Goal: Browse casually: Explore the website without a specific task or goal

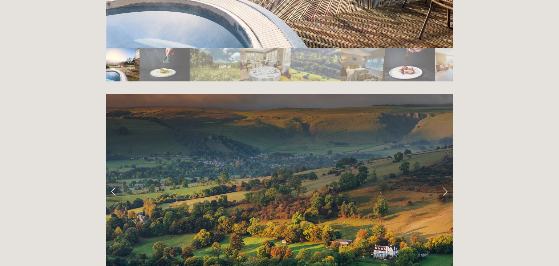
scroll to position [1403, 0]
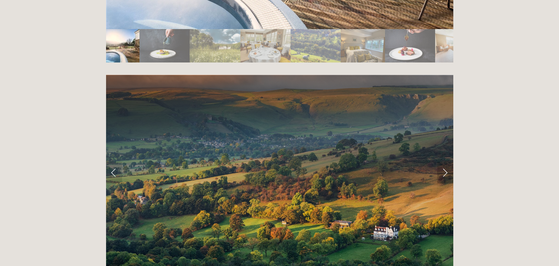
click at [444, 162] on link "Next Slide" at bounding box center [445, 173] width 16 height 22
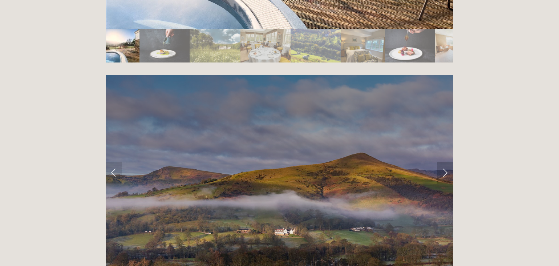
click at [444, 162] on link "Next Slide" at bounding box center [445, 173] width 16 height 22
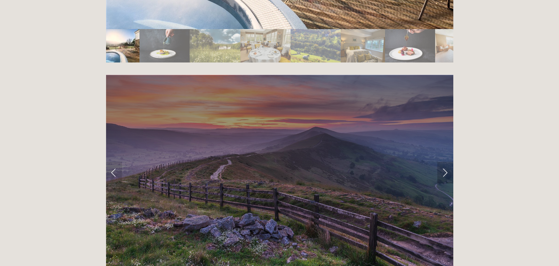
click at [444, 162] on link "Next Slide" at bounding box center [445, 173] width 16 height 22
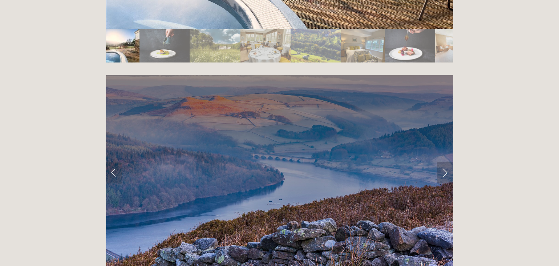
click at [446, 162] on link "Next Slide" at bounding box center [445, 173] width 16 height 22
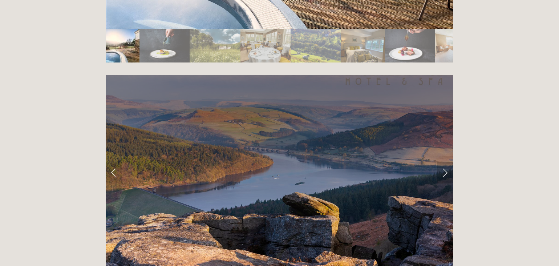
click at [447, 162] on link "Next Slide" at bounding box center [445, 173] width 16 height 22
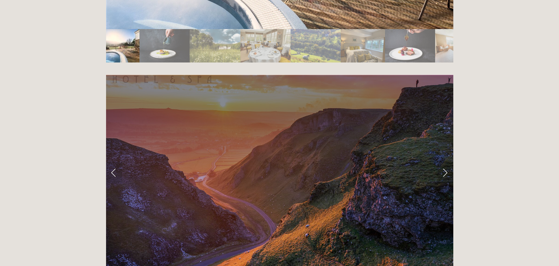
click at [447, 162] on link "Next Slide" at bounding box center [445, 173] width 16 height 22
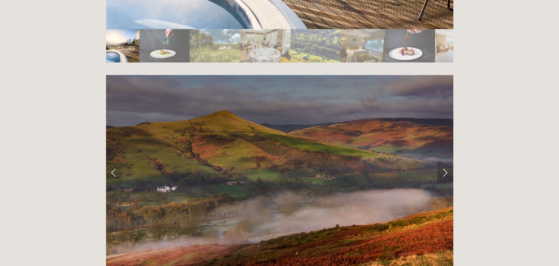
click at [448, 162] on link "Next Slide" at bounding box center [445, 173] width 16 height 22
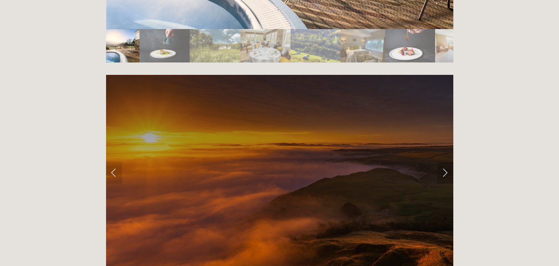
click at [448, 162] on link "Next Slide" at bounding box center [445, 173] width 16 height 22
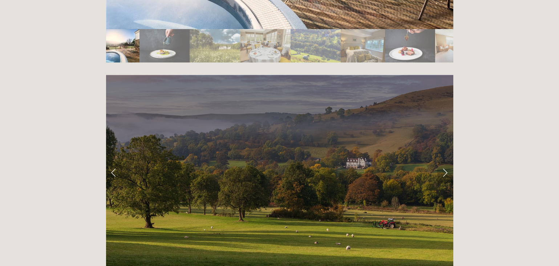
click at [448, 162] on link "Next Slide" at bounding box center [445, 173] width 16 height 22
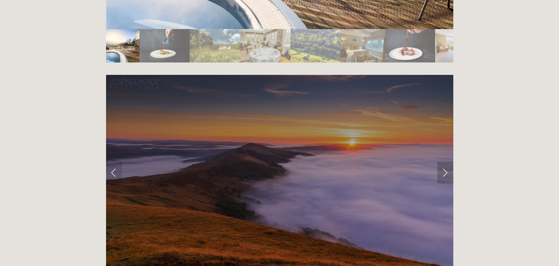
click at [446, 162] on link "Next Slide" at bounding box center [445, 173] width 16 height 22
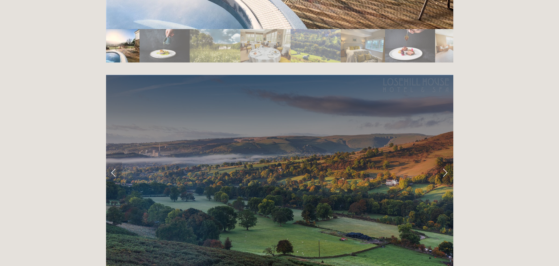
click at [446, 162] on link "Next Slide" at bounding box center [445, 173] width 16 height 22
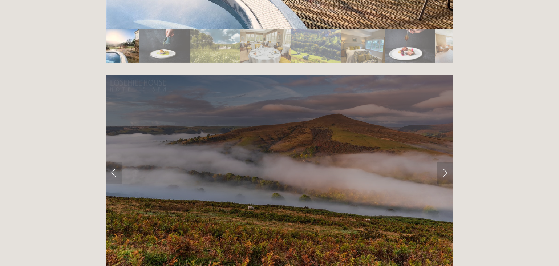
click at [446, 162] on link "Next Slide" at bounding box center [445, 173] width 16 height 22
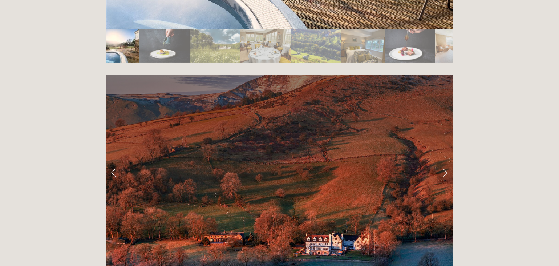
click at [446, 162] on link "Next Slide" at bounding box center [445, 173] width 16 height 22
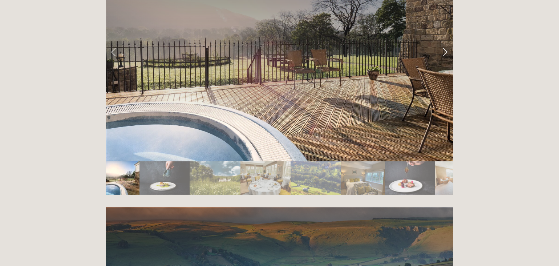
scroll to position [1161, 0]
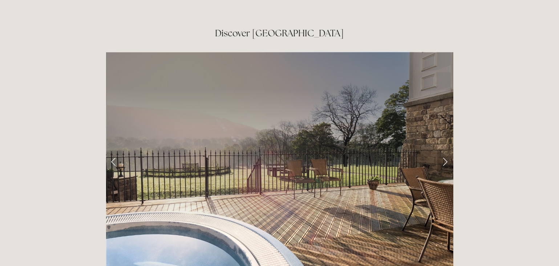
click at [442, 150] on link "Next Slide" at bounding box center [445, 161] width 16 height 22
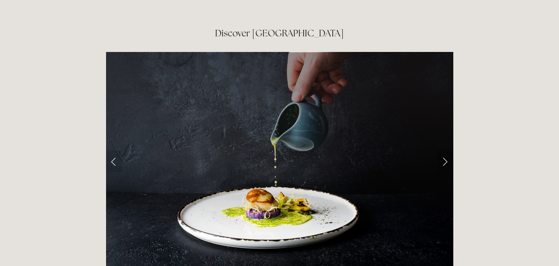
click at [448, 150] on link "Next Slide" at bounding box center [445, 161] width 16 height 22
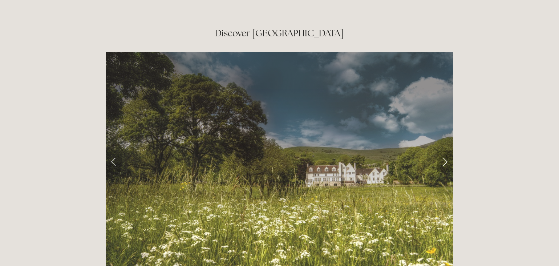
click at [448, 150] on link "Next Slide" at bounding box center [445, 161] width 16 height 22
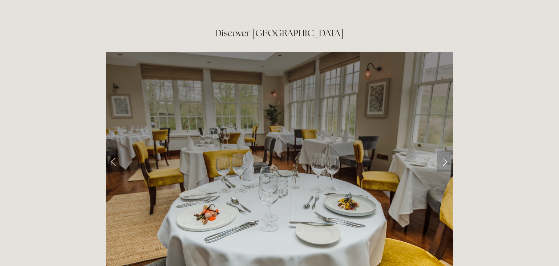
click at [448, 150] on link "Next Slide" at bounding box center [445, 161] width 16 height 22
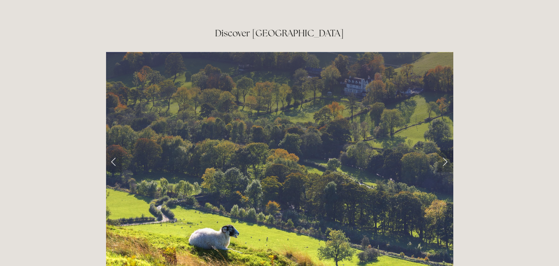
click at [448, 150] on link "Next Slide" at bounding box center [445, 161] width 16 height 22
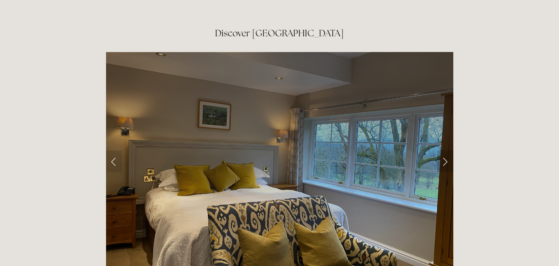
click at [448, 150] on link "Next Slide" at bounding box center [445, 161] width 16 height 22
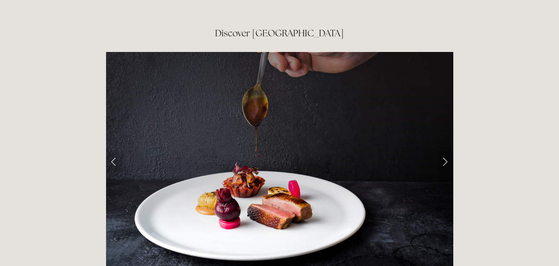
click at [448, 150] on link "Next Slide" at bounding box center [445, 161] width 16 height 22
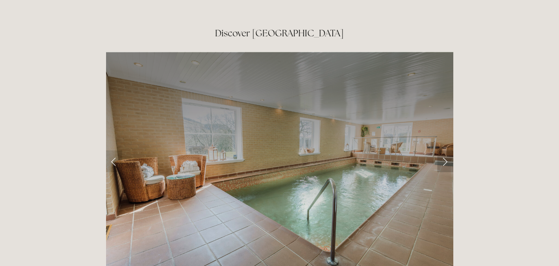
click at [448, 150] on link "Next Slide" at bounding box center [445, 161] width 16 height 22
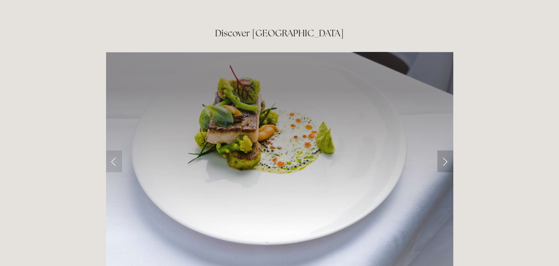
click at [448, 150] on link "Next Slide" at bounding box center [445, 161] width 16 height 22
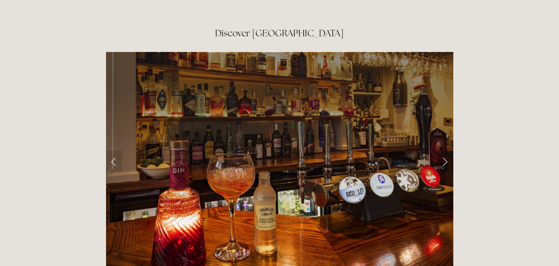
click at [448, 150] on link "Next Slide" at bounding box center [445, 161] width 16 height 22
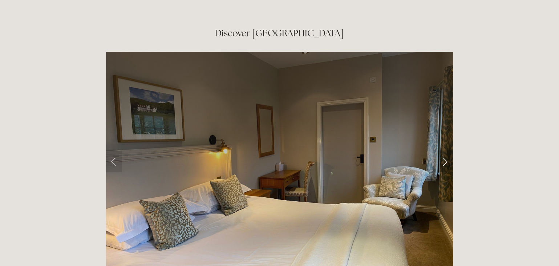
click at [447, 150] on link "Next Slide" at bounding box center [445, 161] width 16 height 22
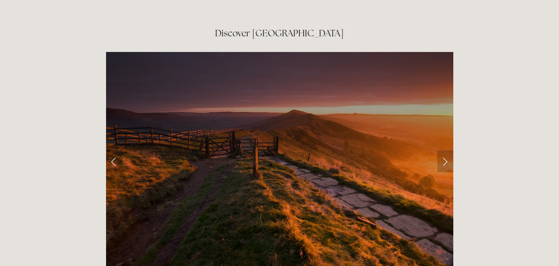
click at [447, 150] on link "Next Slide" at bounding box center [445, 161] width 16 height 22
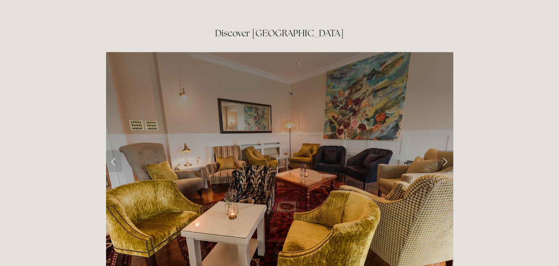
click at [447, 150] on link "Next Slide" at bounding box center [445, 161] width 16 height 22
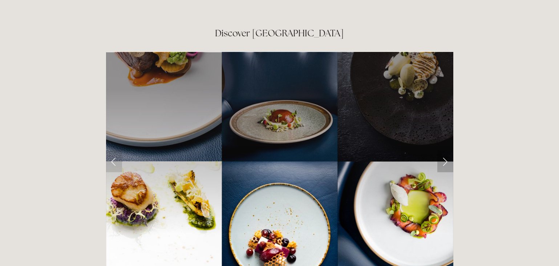
click at [447, 150] on link "Next Slide" at bounding box center [445, 161] width 16 height 22
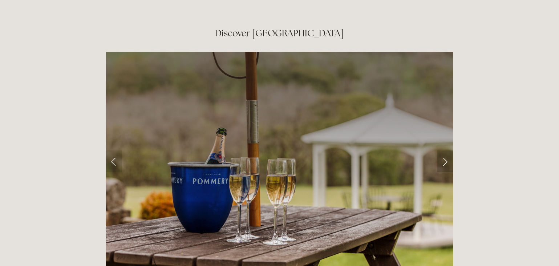
click at [447, 150] on link "Next Slide" at bounding box center [445, 161] width 16 height 22
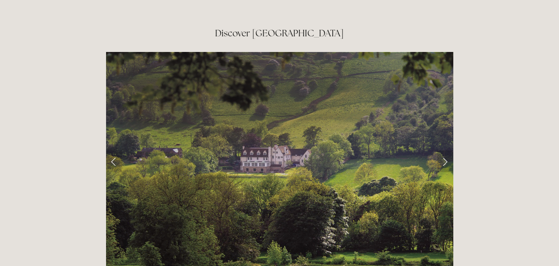
click at [448, 150] on link "Next Slide" at bounding box center [445, 161] width 16 height 22
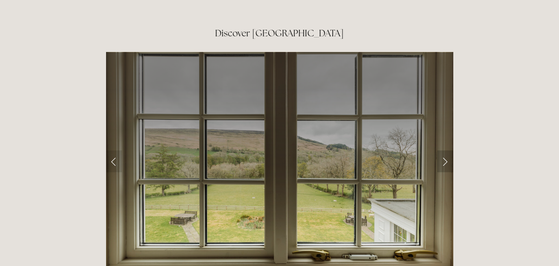
click at [449, 150] on link "Next Slide" at bounding box center [445, 161] width 16 height 22
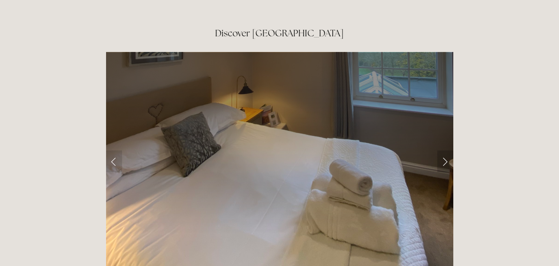
click at [449, 150] on link "Next Slide" at bounding box center [445, 161] width 16 height 22
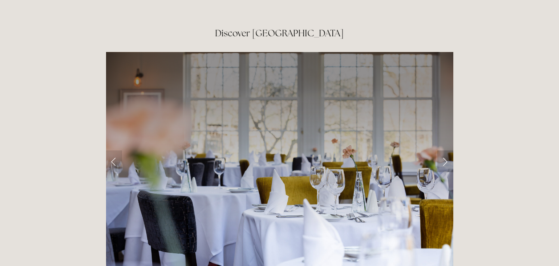
click at [449, 150] on link "Next Slide" at bounding box center [445, 161] width 16 height 22
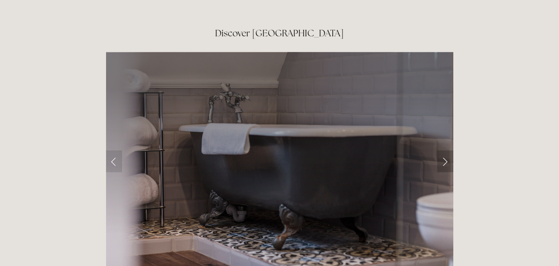
click at [449, 150] on link "Next Slide" at bounding box center [445, 161] width 16 height 22
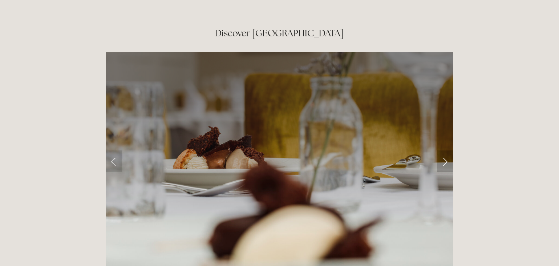
click at [449, 150] on link "Next Slide" at bounding box center [445, 161] width 16 height 22
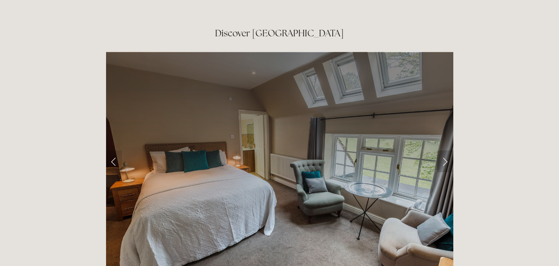
click at [449, 150] on link "Next Slide" at bounding box center [445, 161] width 16 height 22
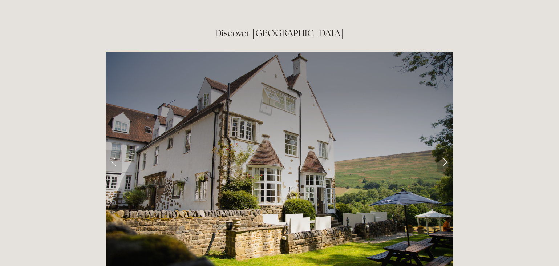
click at [449, 150] on link "Next Slide" at bounding box center [445, 161] width 16 height 22
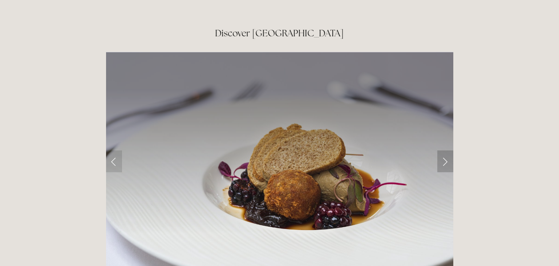
click at [449, 150] on link "Next Slide" at bounding box center [445, 161] width 16 height 22
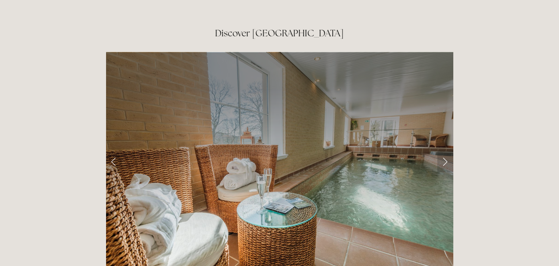
click at [449, 150] on link "Next Slide" at bounding box center [445, 161] width 16 height 22
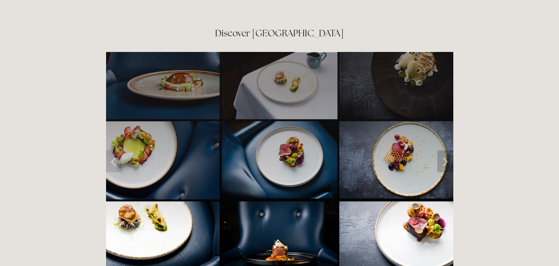
click at [450, 150] on link "Next Slide" at bounding box center [445, 161] width 16 height 22
